Goal: Transaction & Acquisition: Purchase product/service

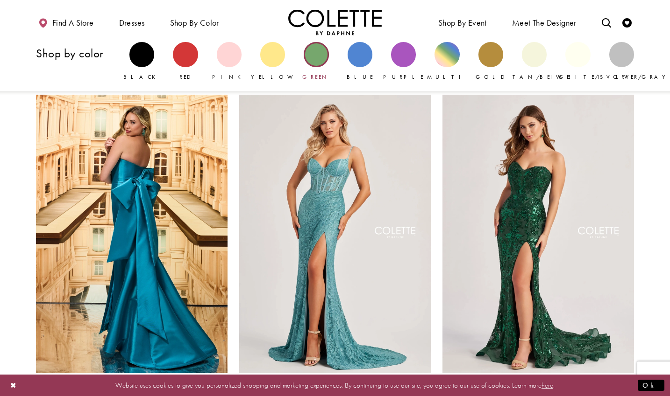
click at [317, 57] on div "Primary block" at bounding box center [316, 54] width 25 height 25
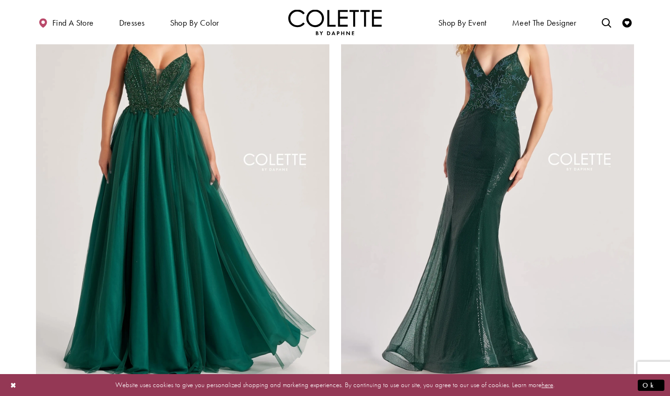
scroll to position [1554, 0]
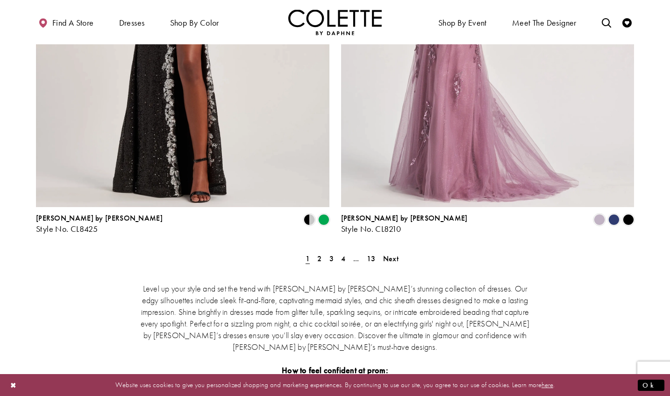
scroll to position [1691, 0]
click at [320, 255] on span "2" at bounding box center [319, 260] width 4 height 10
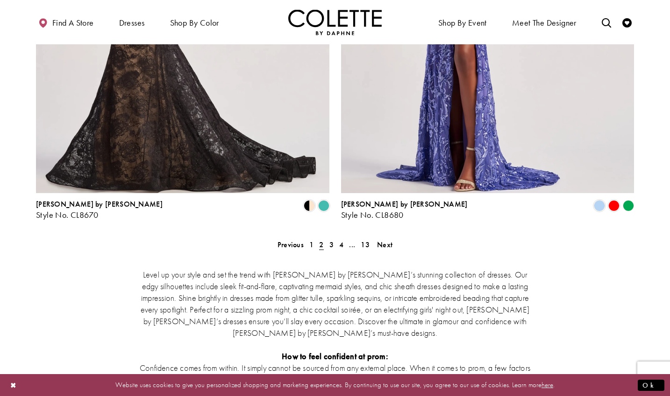
scroll to position [1705, 0]
click at [330, 241] on span "3" at bounding box center [331, 246] width 4 height 10
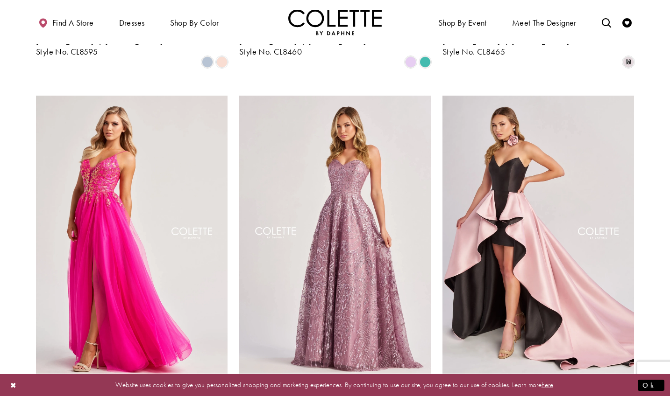
scroll to position [688, 0]
